Goal: Task Accomplishment & Management: Manage account settings

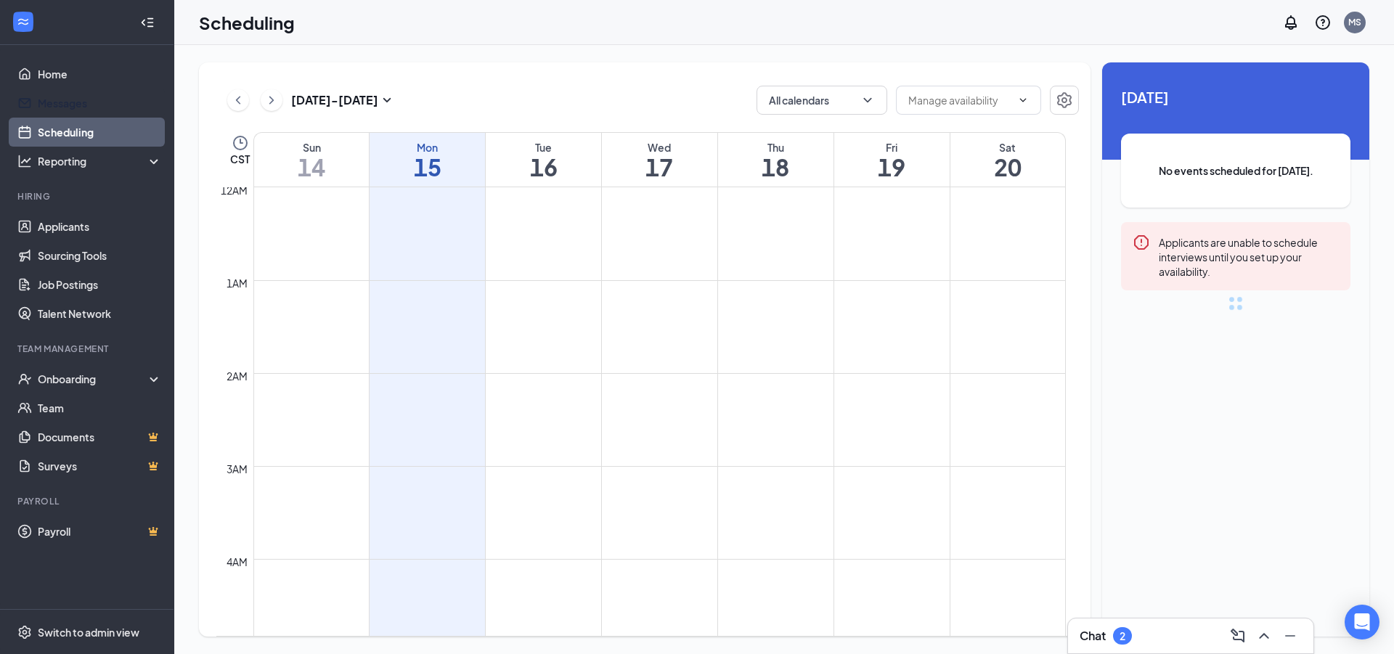
scroll to position [714, 0]
click at [639, 166] on h1 "17" at bounding box center [659, 167] width 115 height 25
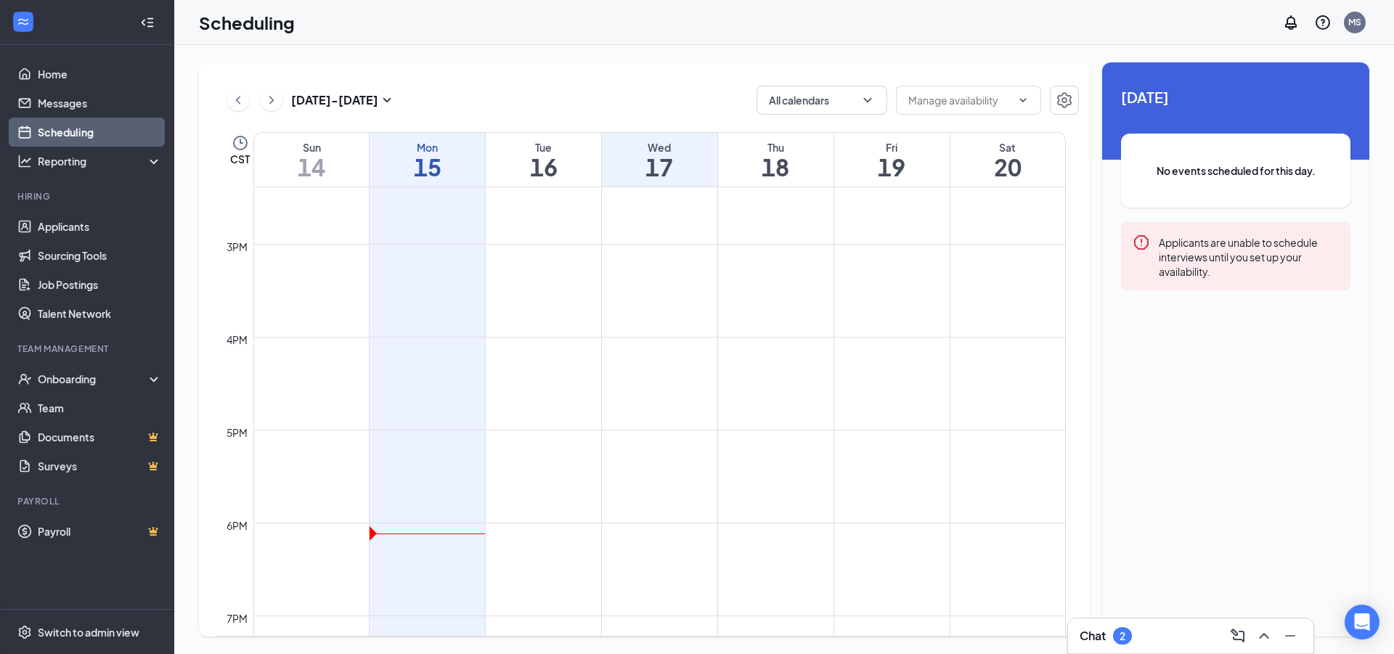
scroll to position [1341, 0]
drag, startPoint x: 651, startPoint y: 334, endPoint x: 659, endPoint y: 420, distance: 86.1
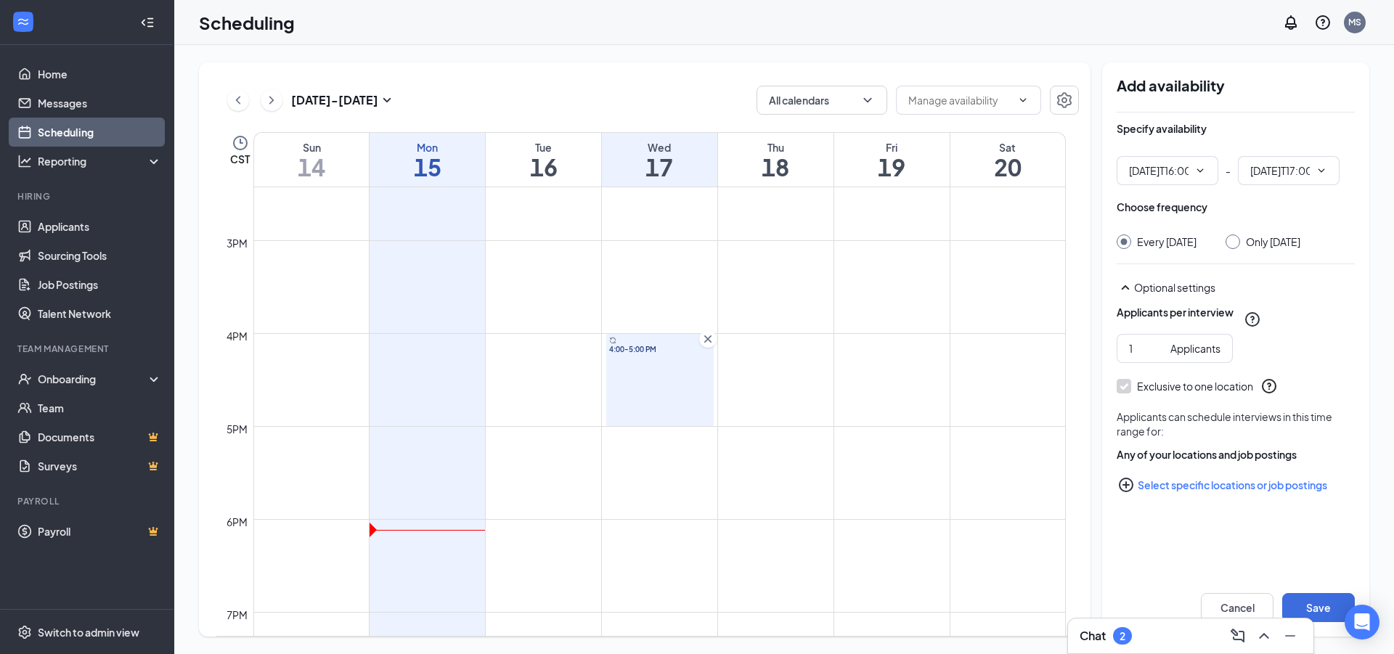
type input "04:00 PM"
type input "05:00 PM"
click at [1240, 248] on div "Only [DATE]" at bounding box center [1263, 242] width 75 height 15
click at [1240, 248] on div at bounding box center [1233, 242] width 15 height 15
click at [1236, 237] on input "Only [DATE]" at bounding box center [1231, 240] width 10 height 10
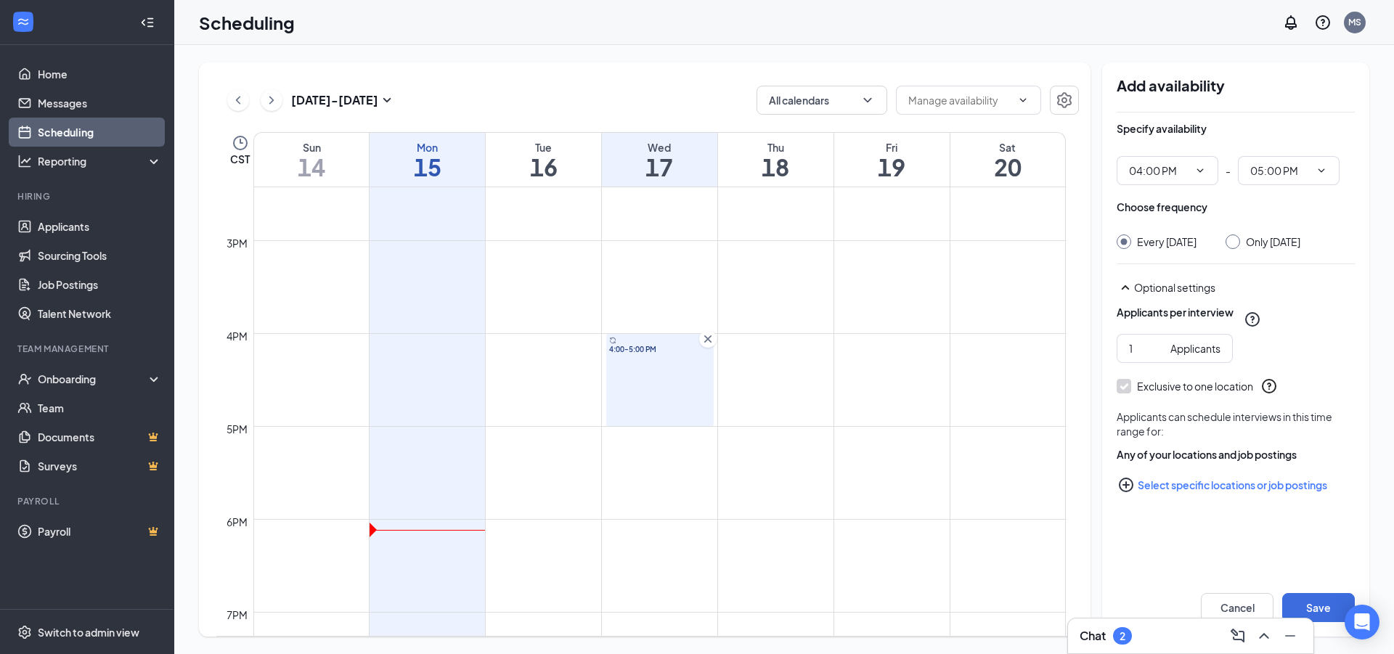
radio input "true"
radio input "false"
click at [1312, 611] on button "Save" at bounding box center [1318, 607] width 73 height 29
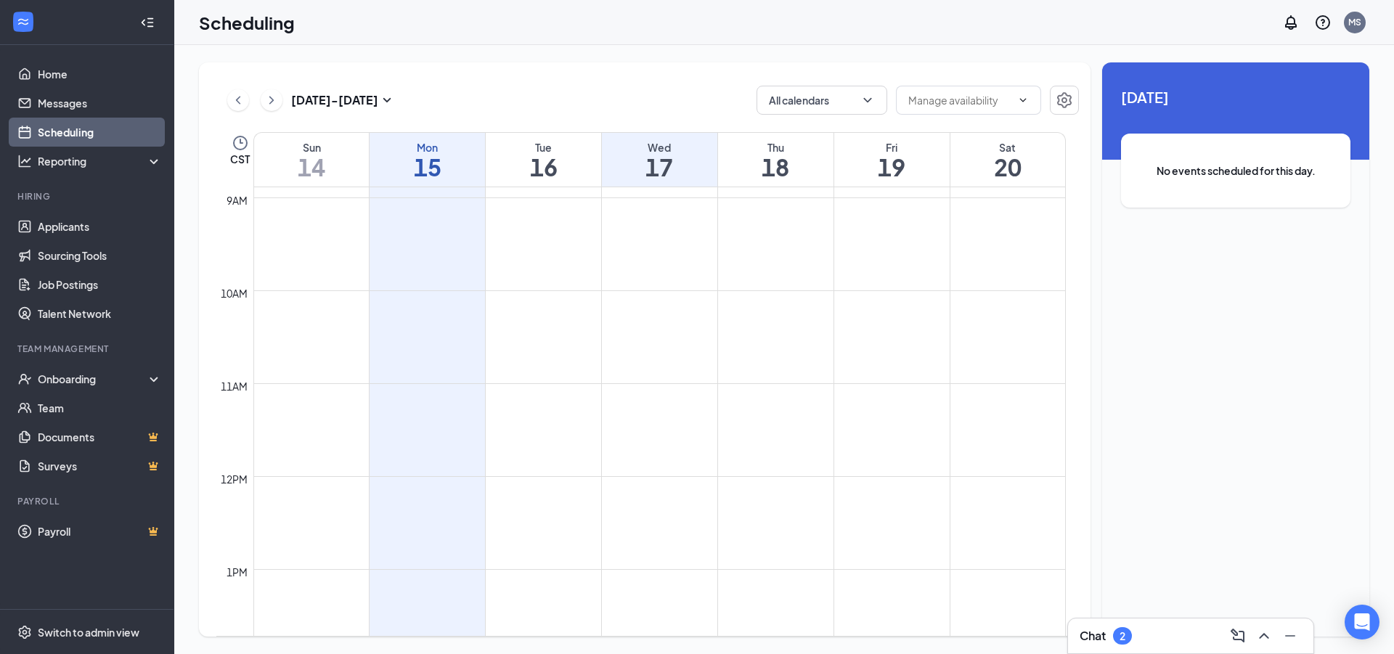
scroll to position [792, 0]
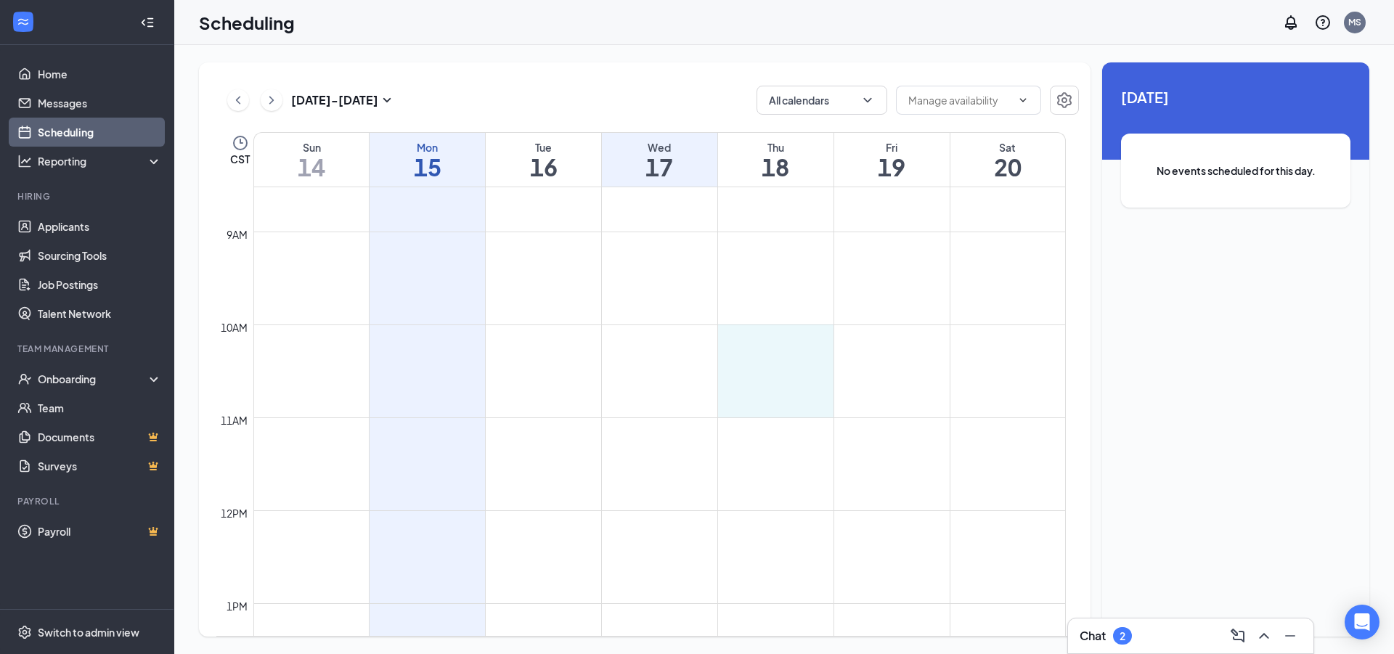
drag, startPoint x: 771, startPoint y: 325, endPoint x: 781, endPoint y: 409, distance: 84.9
click at [781, 409] on div "12am 1am 2am 3am 4am 5am 6am 7am 8am 9am 10am 11am 12pm 1pm 2pm 3pm 4pm 5pm 6pm…" at bounding box center [641, 510] width 850 height 2231
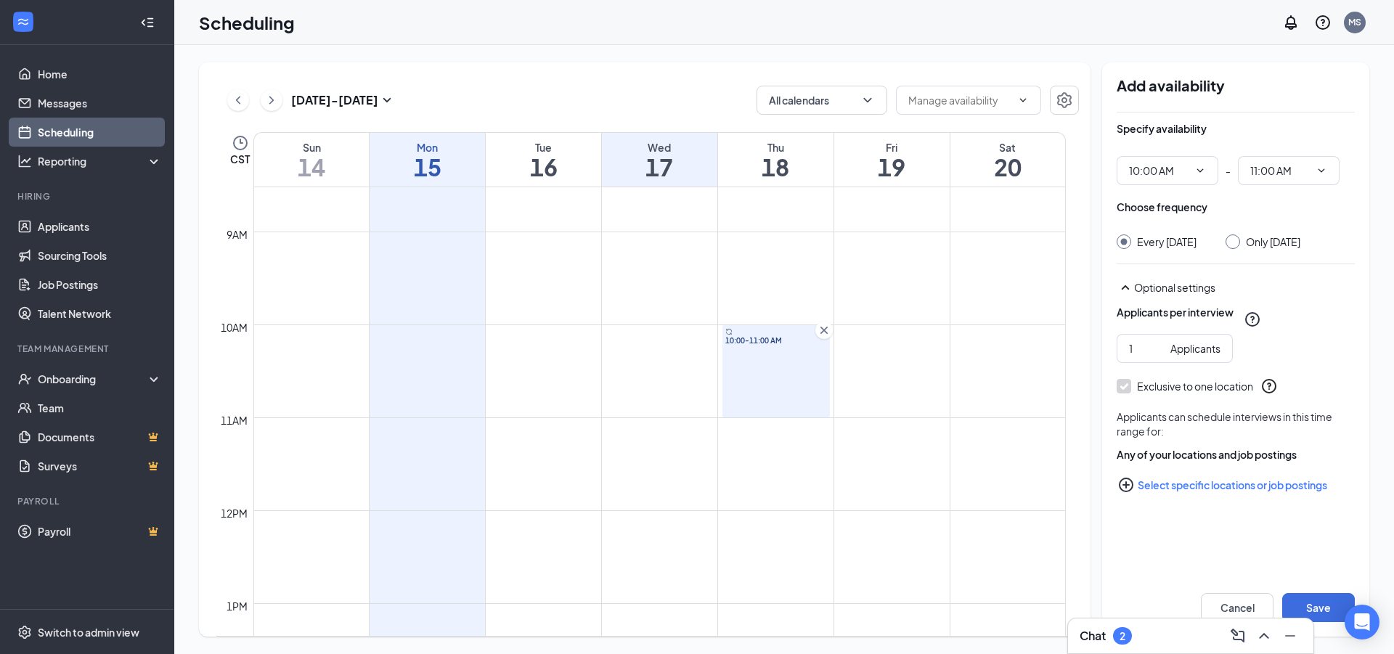
click at [1240, 241] on div at bounding box center [1233, 242] width 15 height 15
click at [1236, 244] on input "Only [DATE]" at bounding box center [1231, 240] width 10 height 10
radio input "true"
radio input "false"
click at [1320, 608] on button "Save" at bounding box center [1318, 607] width 73 height 29
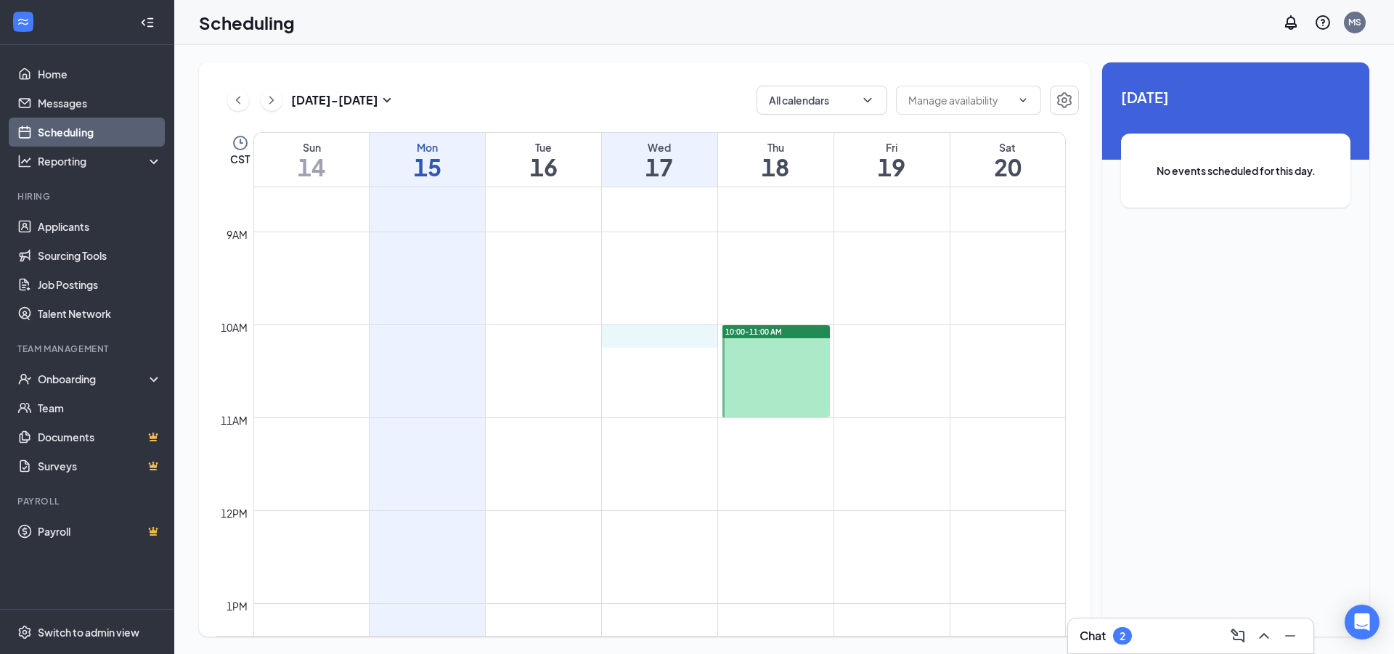
drag, startPoint x: 655, startPoint y: 327, endPoint x: 665, endPoint y: 326, distance: 10.2
click at [665, 328] on div "12am 1am 2am 3am 4am 5am 6am 7am 8am 9am 10am 11am 12pm 1pm 2pm 3pm 4pm 5pm 6pm…" at bounding box center [641, 510] width 850 height 2231
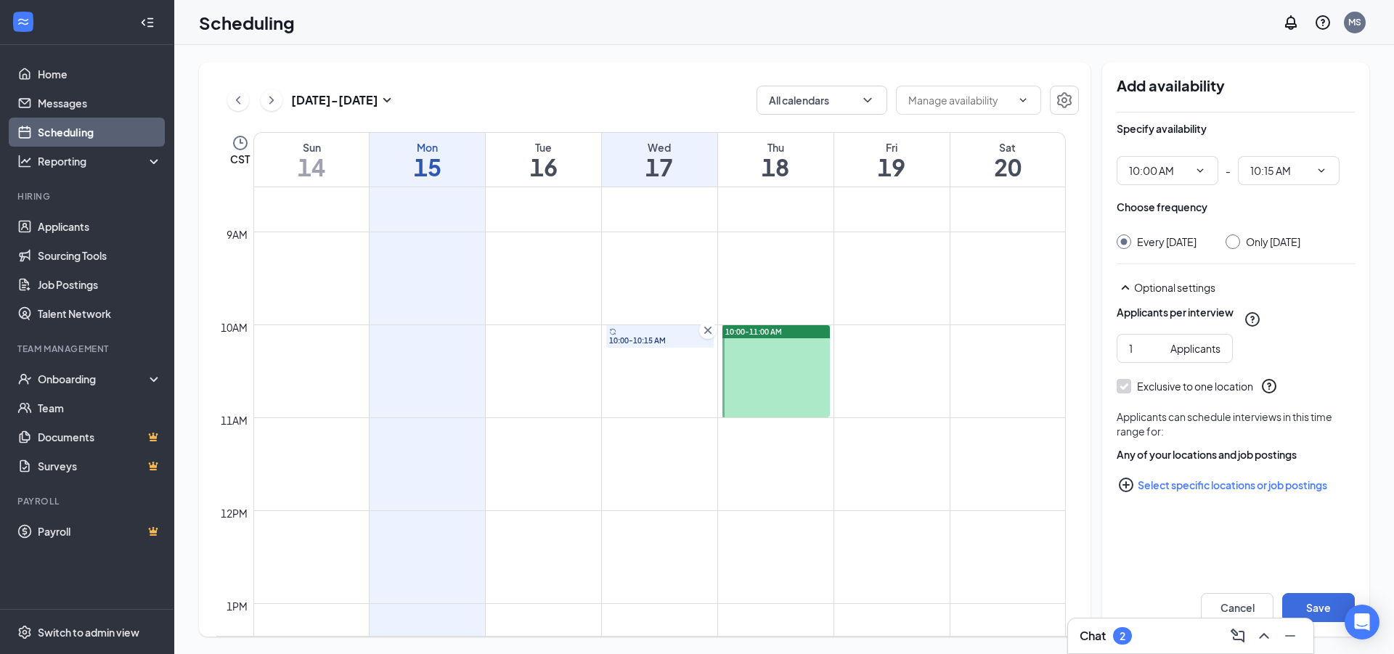
click at [712, 332] on icon "Cross" at bounding box center [708, 330] width 15 height 15
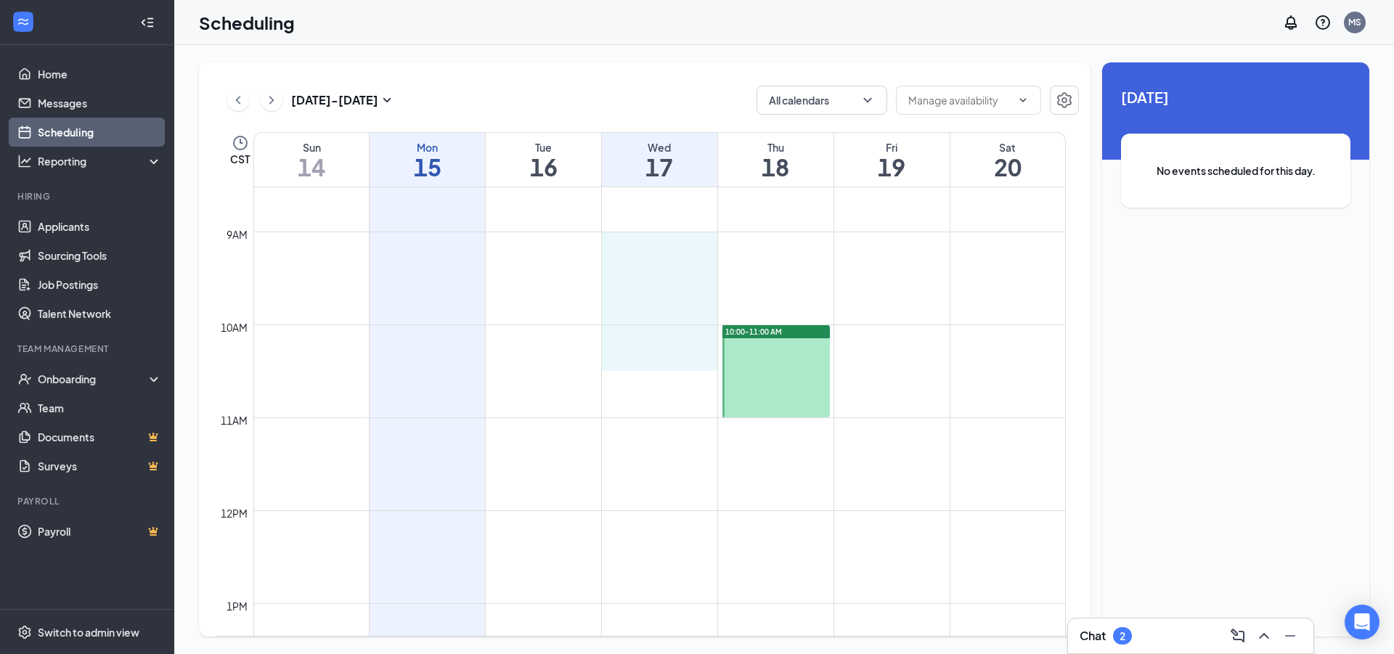
drag, startPoint x: 638, startPoint y: 232, endPoint x: 652, endPoint y: 359, distance: 127.8
click at [652, 359] on div "12am 1am 2am 3am 4am 5am 6am 7am 8am 9am 10am 11am 12pm 1pm 2pm 3pm 4pm 5pm 6pm…" at bounding box center [641, 510] width 850 height 2231
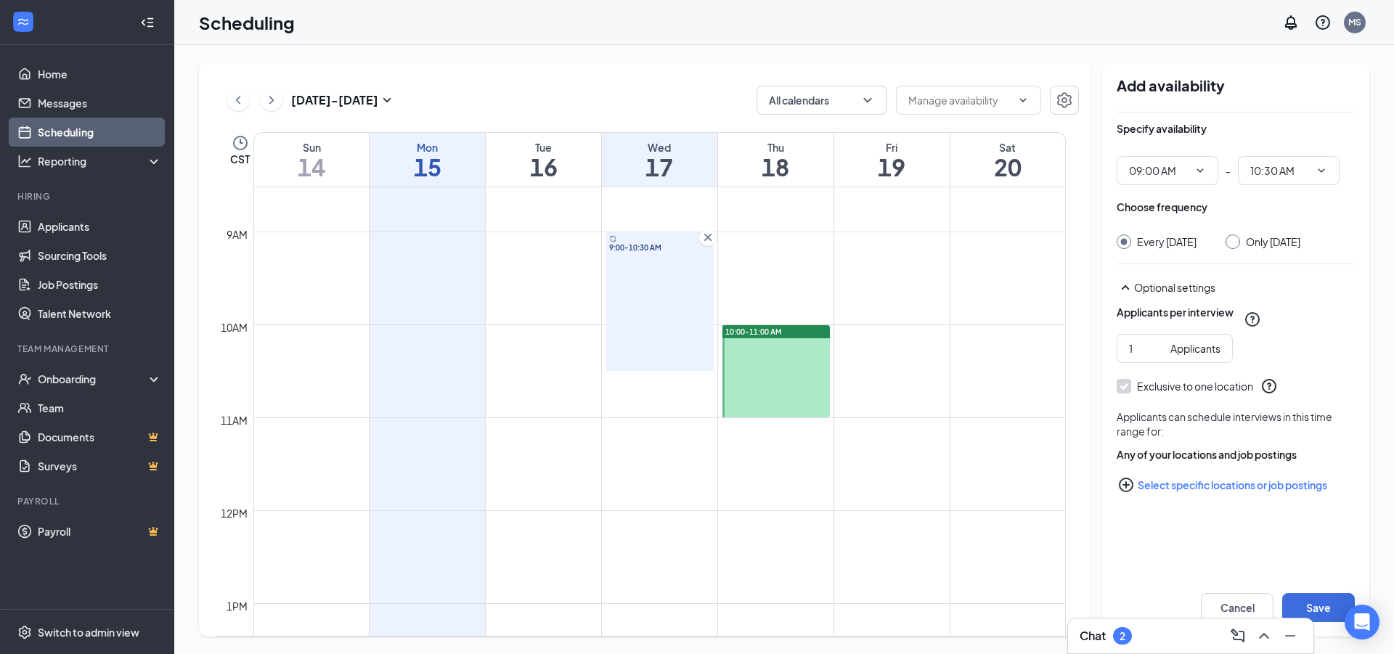
click at [1236, 243] on input "Only [DATE]" at bounding box center [1231, 240] width 10 height 10
radio input "true"
radio input "false"
click at [1318, 613] on button "Save" at bounding box center [1318, 607] width 73 height 29
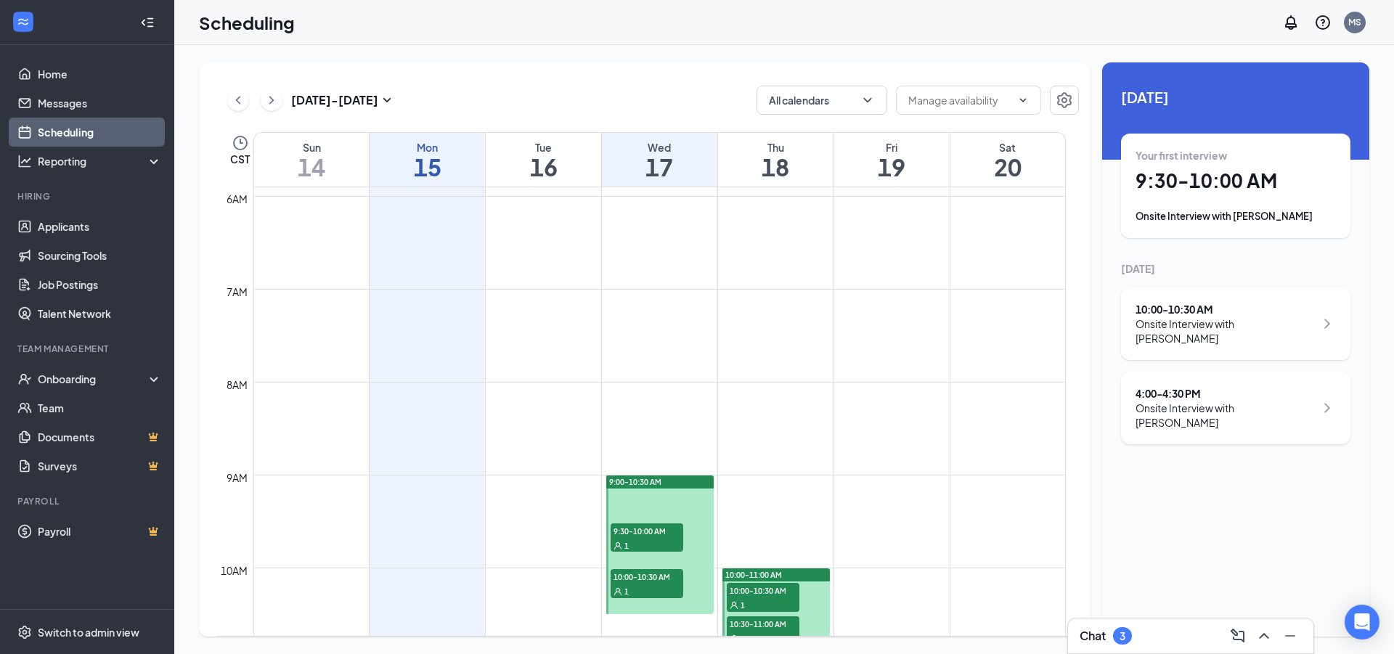
scroll to position [706, 0]
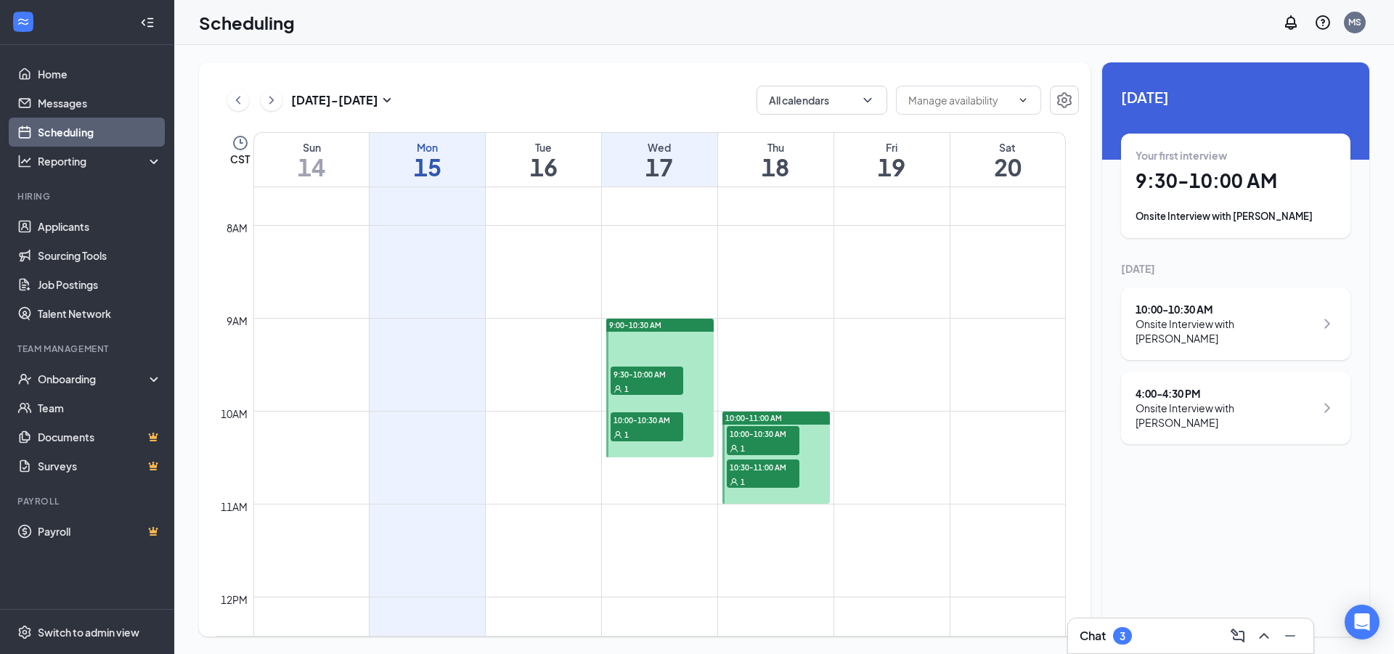
click at [638, 380] on span "9:30-10:00 AM" at bounding box center [647, 374] width 73 height 15
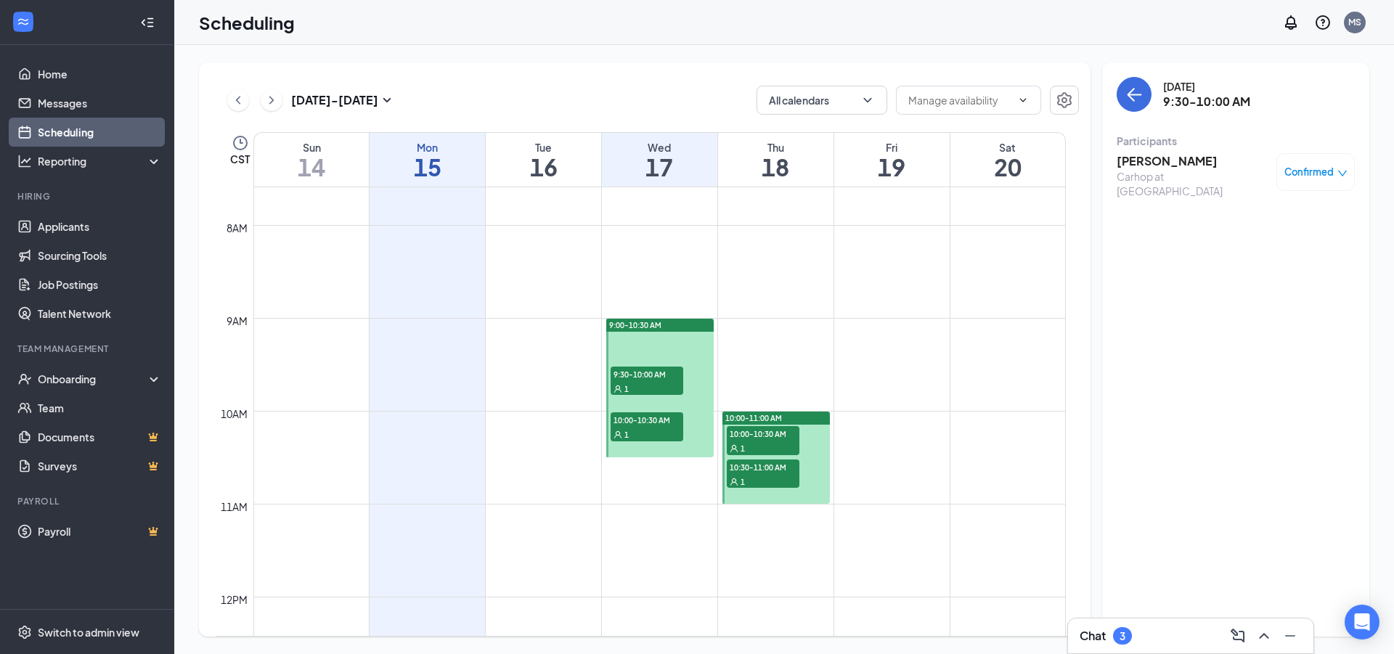
click at [638, 418] on span "10:00-10:30 AM" at bounding box center [647, 419] width 73 height 15
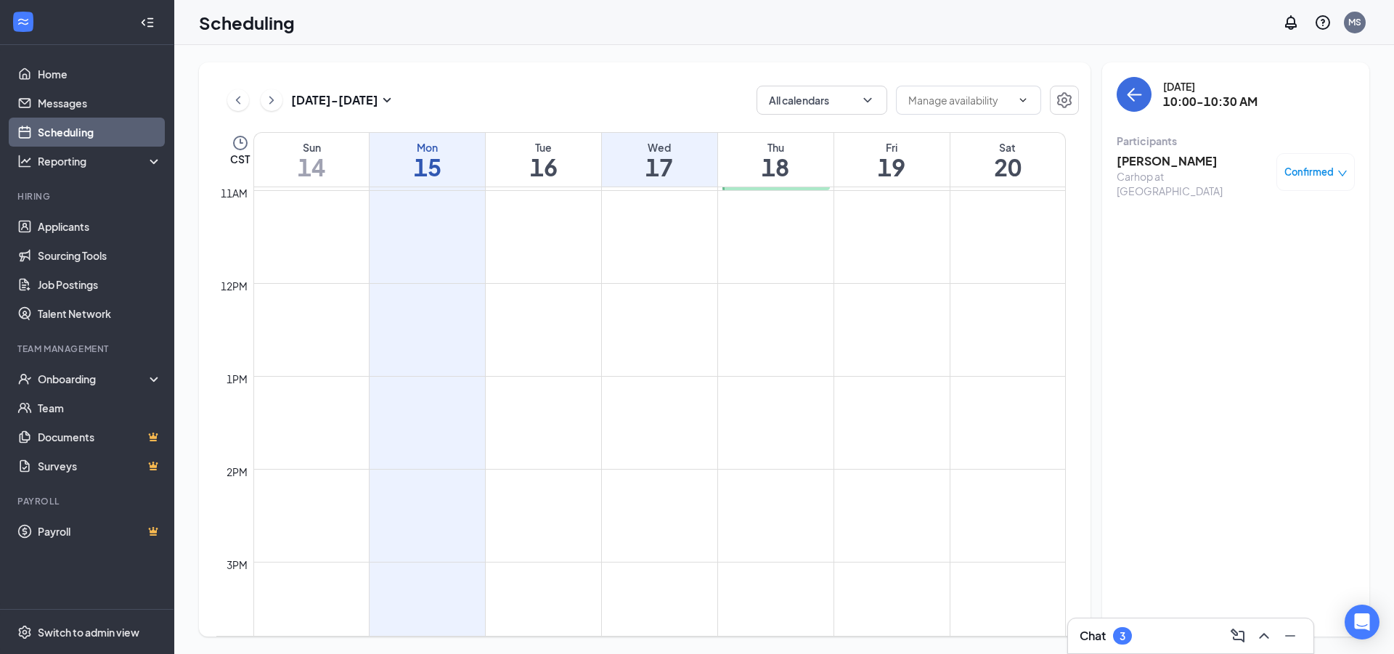
scroll to position [1412, 0]
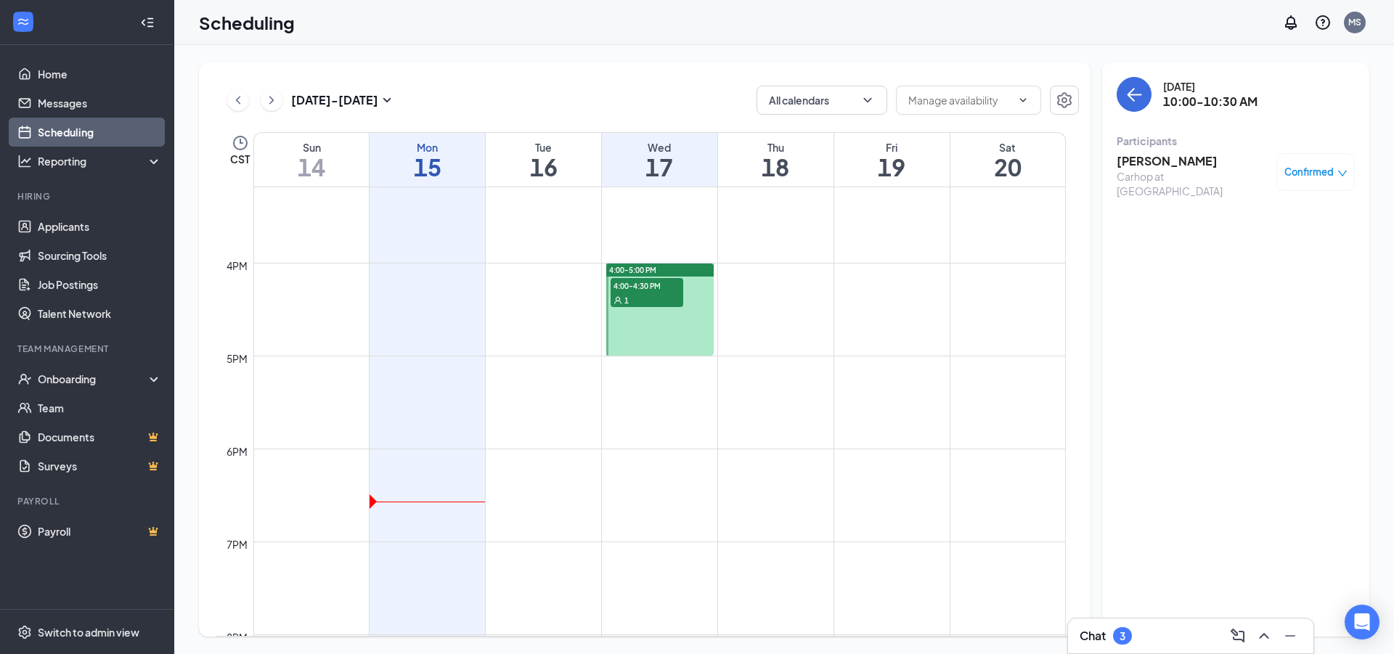
click at [643, 286] on span "4:00-4:30 PM" at bounding box center [647, 285] width 73 height 15
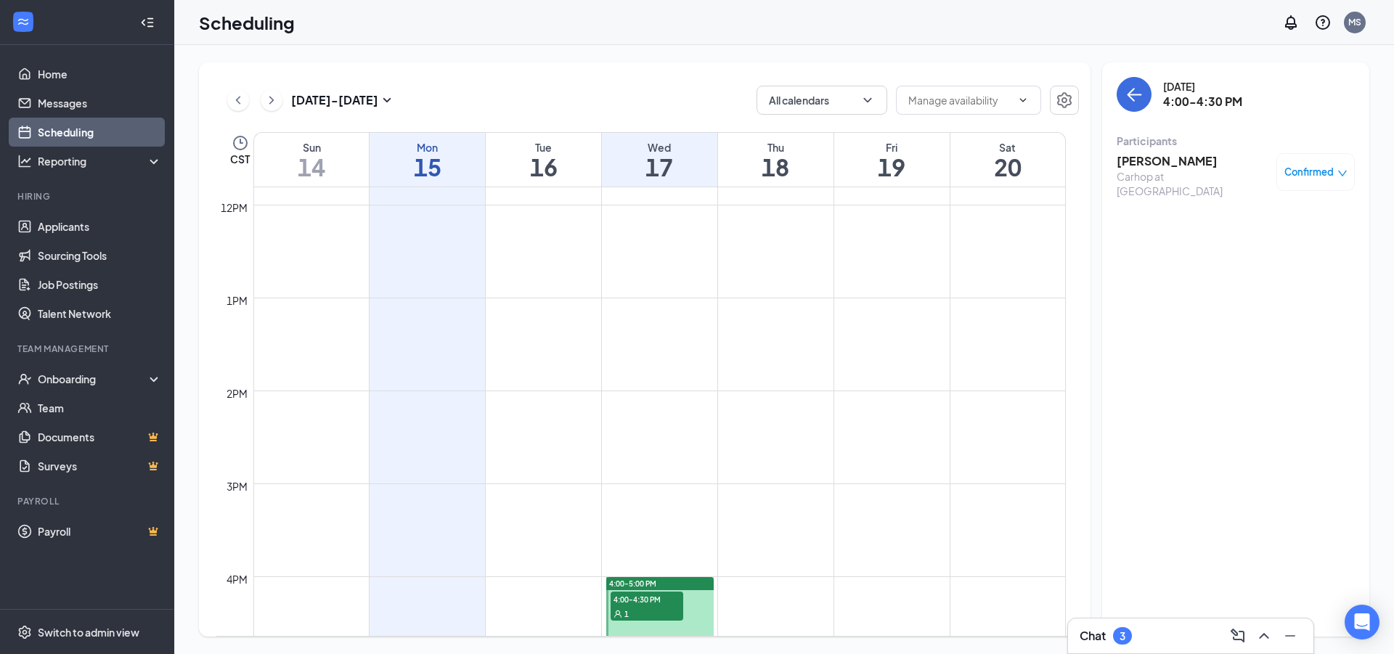
scroll to position [706, 0]
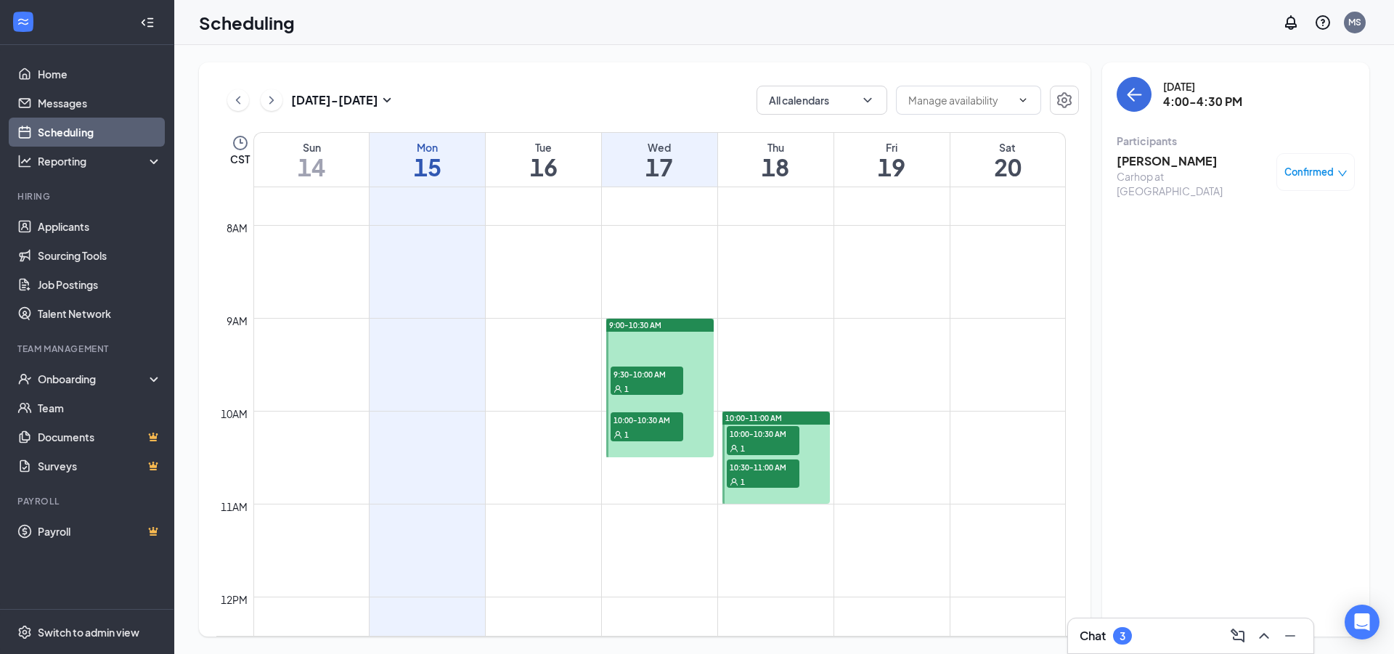
click at [760, 436] on span "10:00-10:30 AM" at bounding box center [763, 433] width 73 height 15
click at [755, 470] on span "10:30-11:00 AM" at bounding box center [763, 467] width 73 height 15
click at [768, 305] on td at bounding box center [659, 306] width 813 height 23
